Goal: Transaction & Acquisition: Purchase product/service

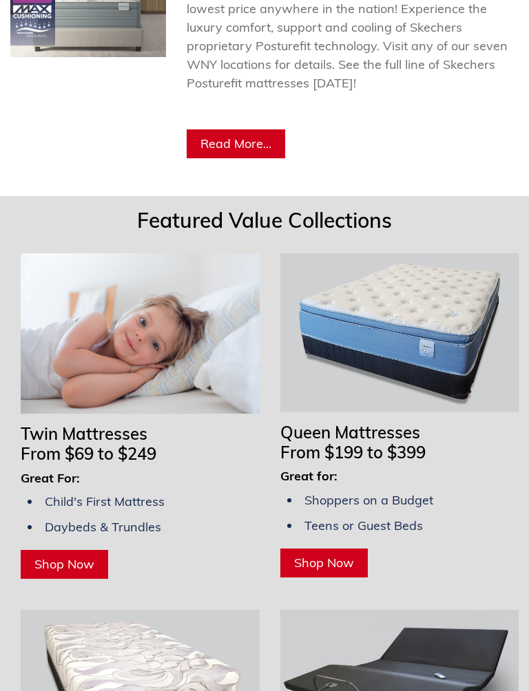
scroll to position [1009, 0]
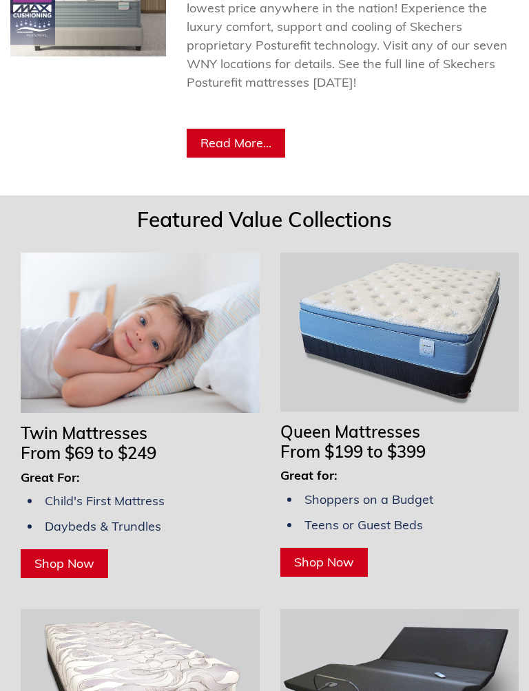
click at [81, 564] on span "Shop Now" at bounding box center [64, 564] width 60 height 16
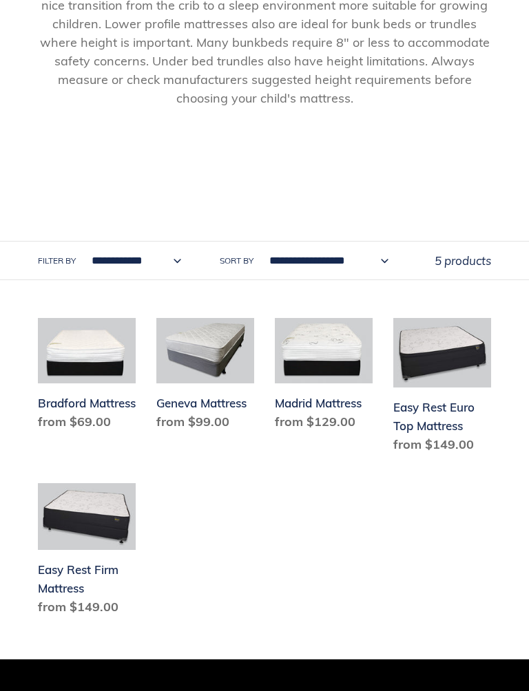
scroll to position [569, 0]
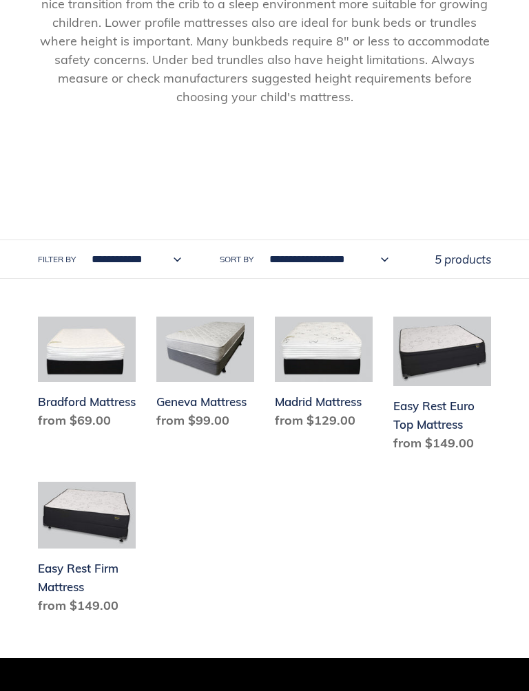
click at [77, 404] on link "Bradford Mattress" at bounding box center [87, 376] width 98 height 118
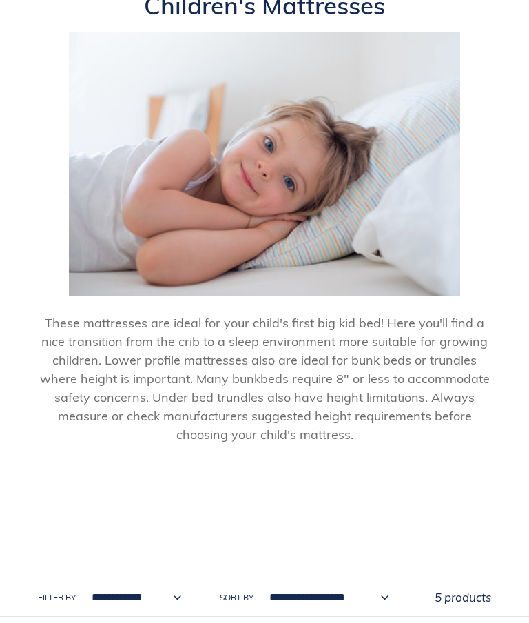
scroll to position [231, 0]
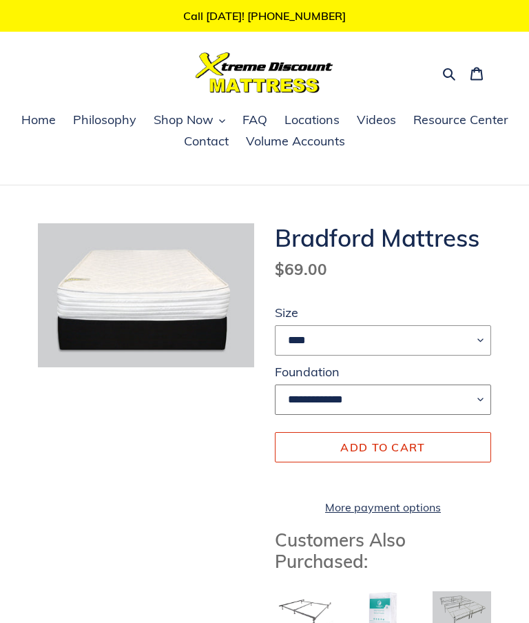
click at [485, 401] on select "**********" at bounding box center [383, 399] width 216 height 30
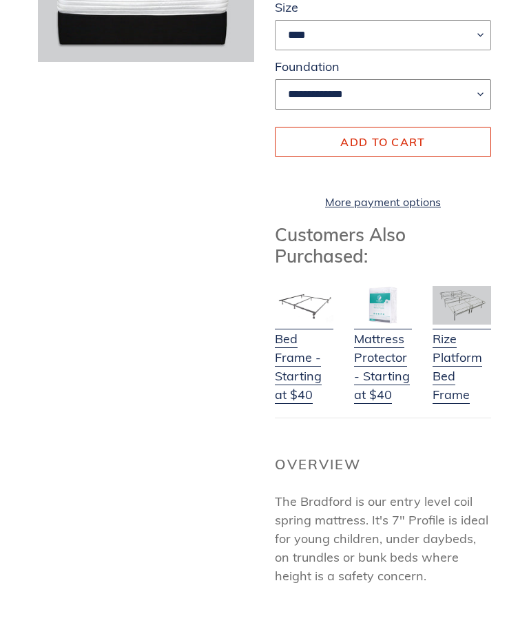
scroll to position [273, 0]
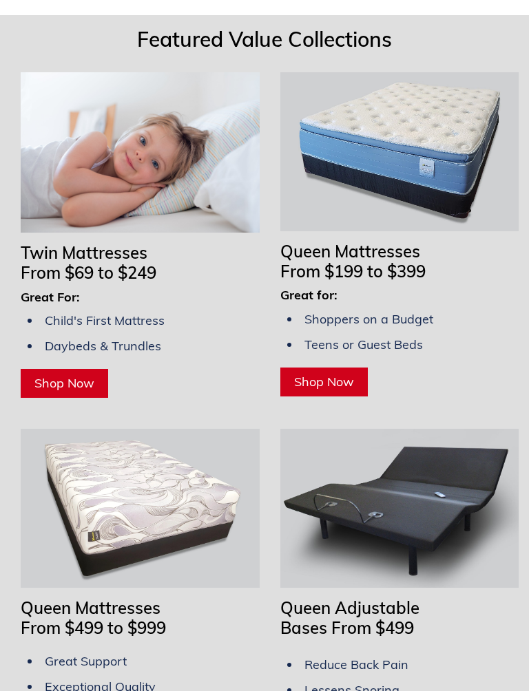
scroll to position [1194, 0]
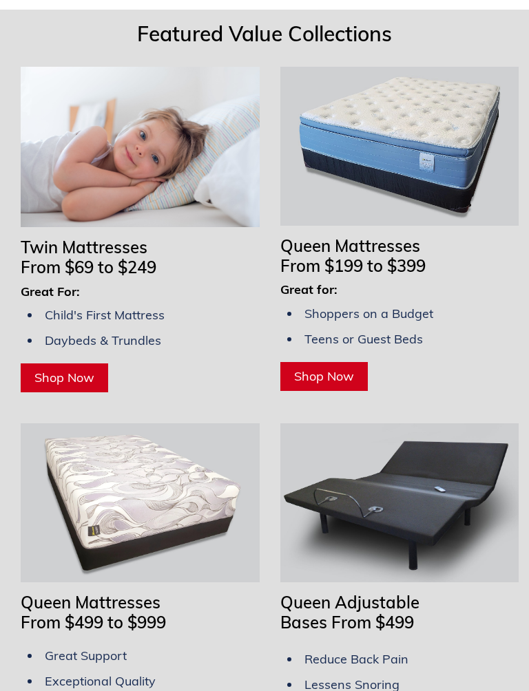
click at [67, 373] on span "Shop Now" at bounding box center [64, 378] width 60 height 16
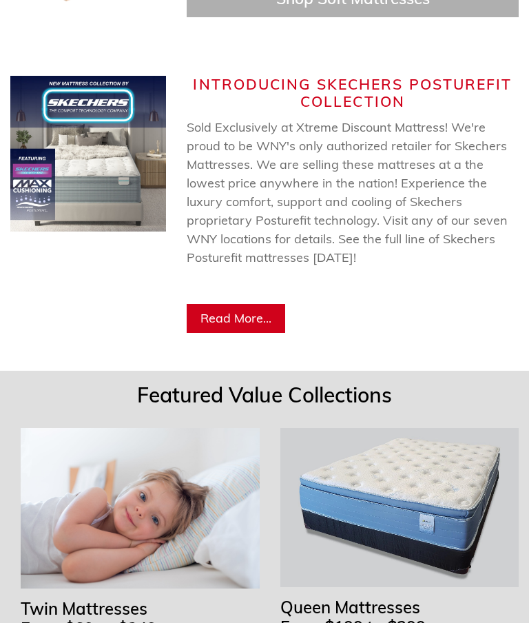
scroll to position [827, 0]
